Goal: Task Accomplishment & Management: Manage account settings

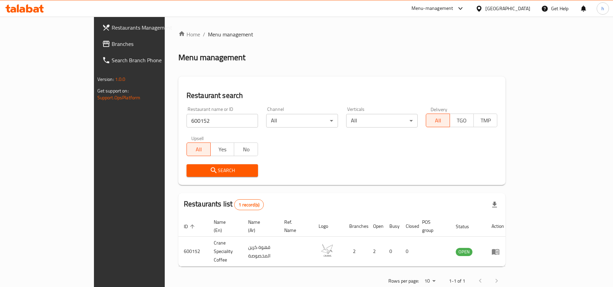
scroll to position [3, 0]
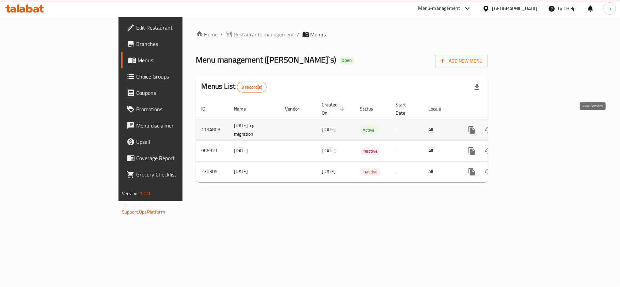
click at [524, 127] on icon "enhanced table" at bounding box center [520, 130] width 6 height 6
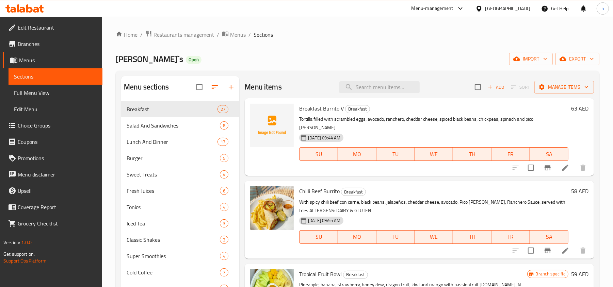
click at [50, 60] on span "Menus" at bounding box center [58, 60] width 78 height 8
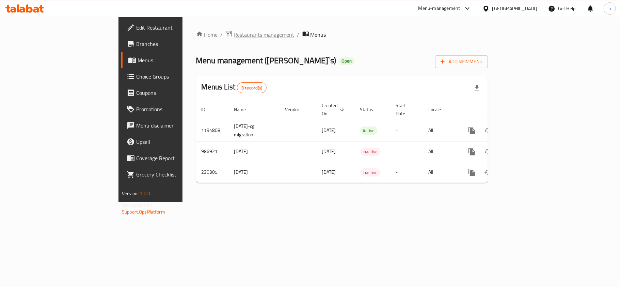
click at [234, 32] on span "Restaurants management" at bounding box center [264, 35] width 61 height 8
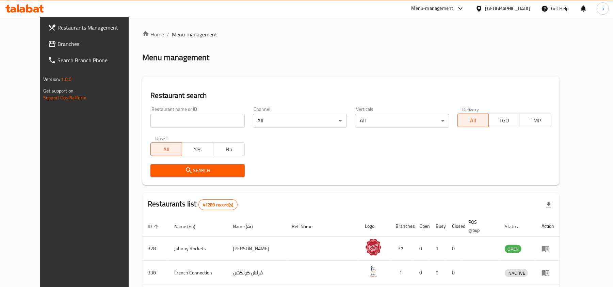
click at [171, 121] on div "Home / Menu management Menu management Restaurant search Restaurant name or ID …" at bounding box center [350, 252] width 417 height 444
click at [171, 121] on input "search" at bounding box center [197, 121] width 94 height 14
paste input "626044"
type input "626044"
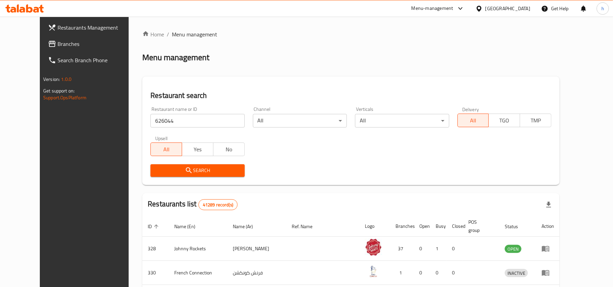
click at [178, 174] on span "Search" at bounding box center [197, 170] width 83 height 9
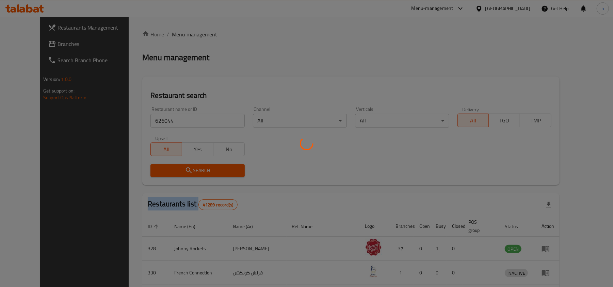
click at [178, 174] on div at bounding box center [306, 143] width 613 height 287
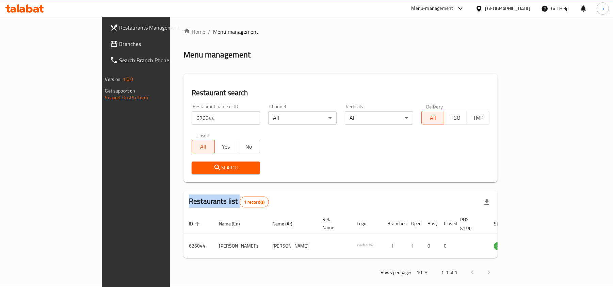
scroll to position [3, 0]
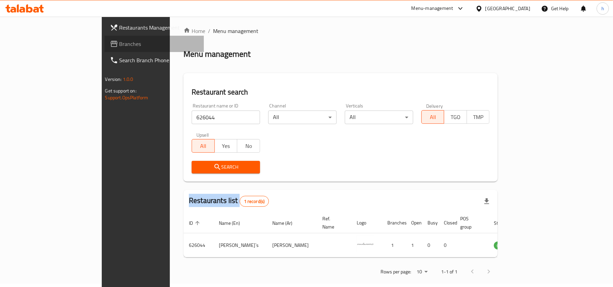
click at [119, 41] on span "Branches" at bounding box center [158, 44] width 79 height 8
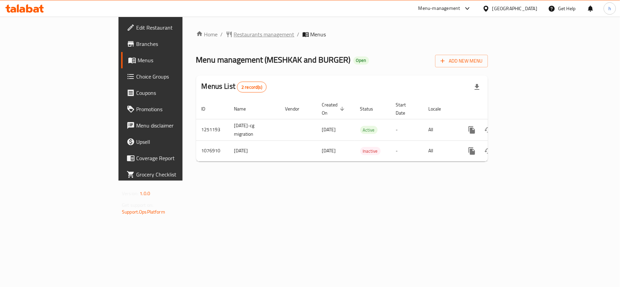
click at [234, 35] on span "Restaurants management" at bounding box center [264, 34] width 61 height 8
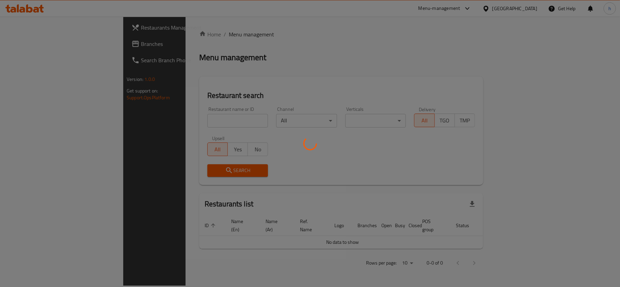
click at [166, 121] on div at bounding box center [310, 143] width 620 height 287
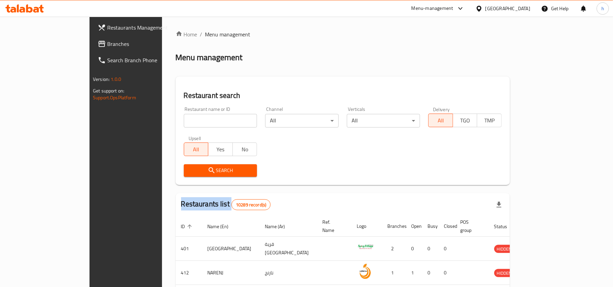
click at [166, 121] on div at bounding box center [306, 143] width 613 height 287
click at [184, 121] on input "search" at bounding box center [220, 121] width 73 height 14
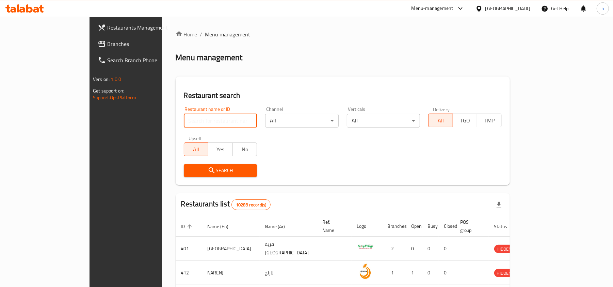
paste input "663986"
type input "663986"
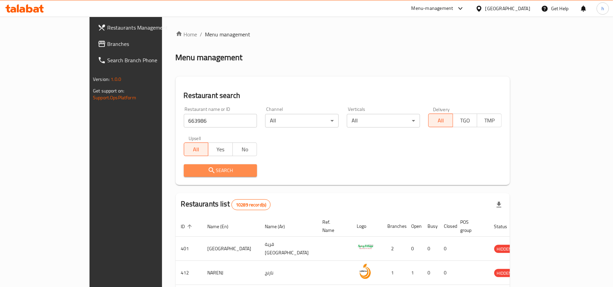
click at [208, 171] on icon "submit" at bounding box center [212, 170] width 8 height 8
click at [173, 171] on div at bounding box center [306, 143] width 613 height 287
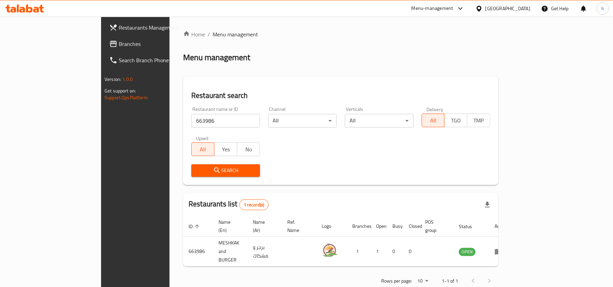
click at [522, 8] on div "Oman" at bounding box center [507, 8] width 45 height 7
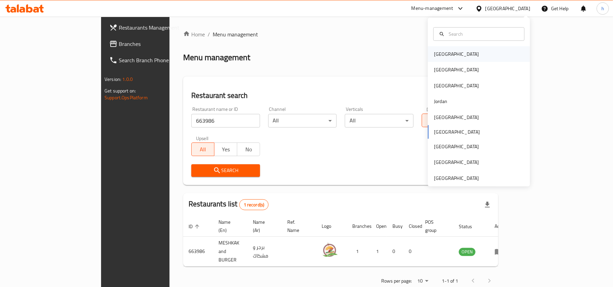
click at [440, 56] on div "Bahrain" at bounding box center [456, 53] width 45 height 7
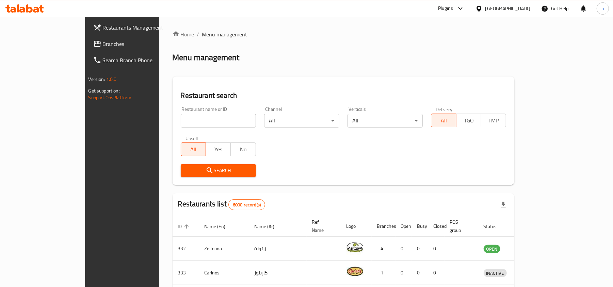
click at [103, 43] on span "Branches" at bounding box center [142, 44] width 79 height 8
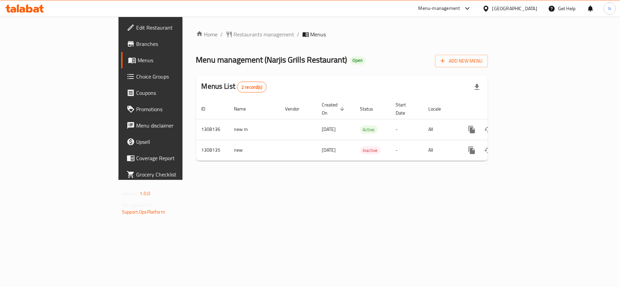
click at [196, 33] on div at bounding box center [310, 143] width 620 height 287
click at [234, 33] on span "Restaurants management" at bounding box center [264, 34] width 61 height 8
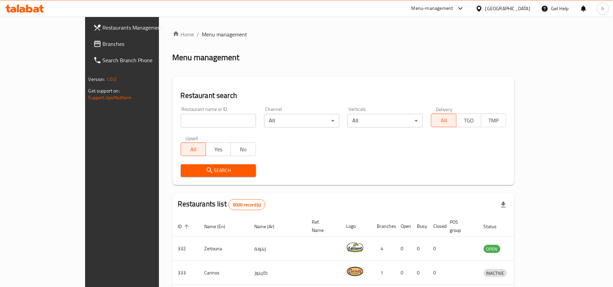
click at [181, 120] on input "search" at bounding box center [218, 121] width 75 height 14
paste input "704812"
type input "704812"
click at [187, 175] on button "Search" at bounding box center [218, 170] width 75 height 13
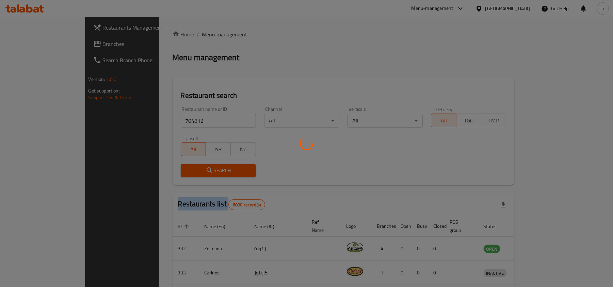
click at [187, 175] on div at bounding box center [306, 143] width 613 height 287
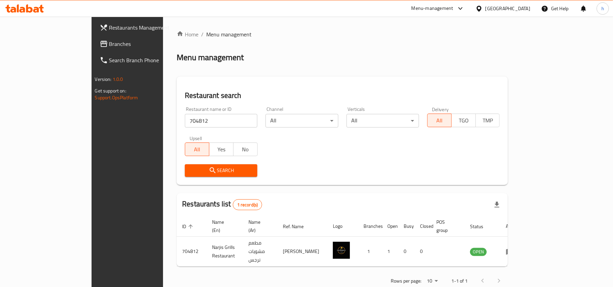
click at [399, 187] on div "Home / Menu management Menu management Restaurant search Restaurant name or ID …" at bounding box center [342, 160] width 331 height 260
